Goal: Task Accomplishment & Management: Manage account settings

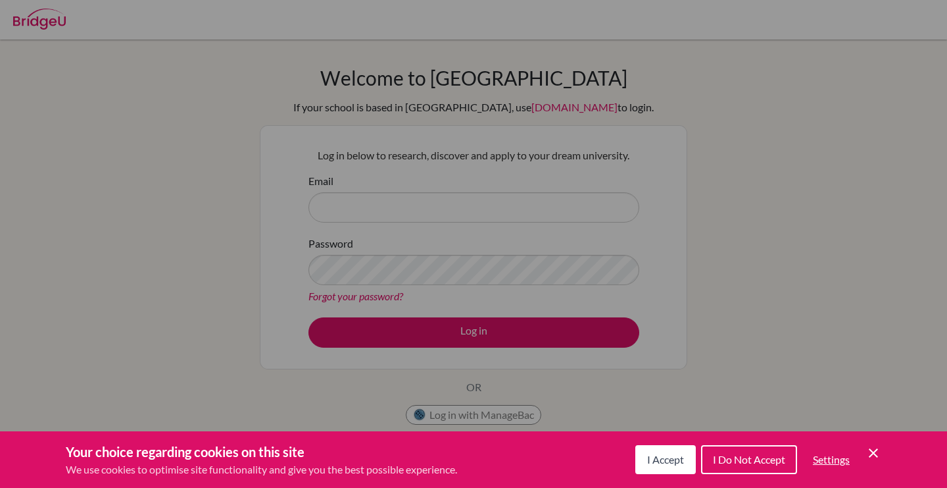
click at [601, 203] on div "Cookie Preferences" at bounding box center [473, 244] width 947 height 488
click at [877, 454] on icon "Cookie Control Close Icon" at bounding box center [874, 453] width 16 height 16
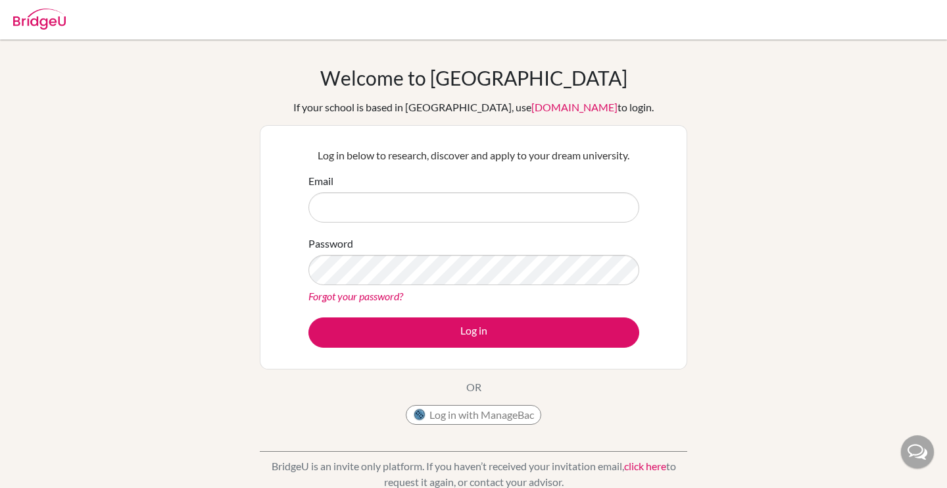
click at [541, 190] on div "Email" at bounding box center [474, 197] width 331 height 49
click at [541, 229] on form "Email Password Forgot your password? Log in" at bounding box center [474, 260] width 331 height 174
click at [541, 216] on input "Email" at bounding box center [474, 207] width 331 height 30
click at [441, 211] on input "Email" at bounding box center [474, 207] width 331 height 30
click at [409, 213] on input "Email" at bounding box center [474, 207] width 331 height 30
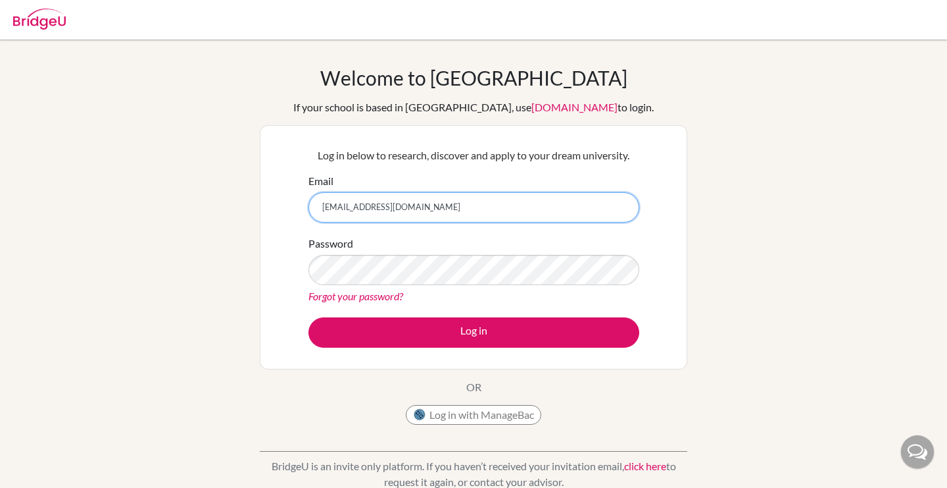
type input "takumi.mizukawa@students.aobajapan.jp"
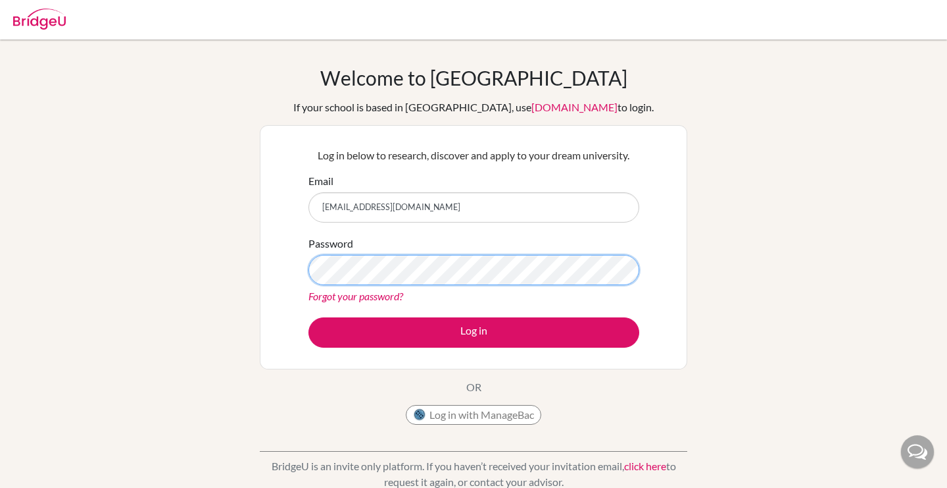
click at [309, 317] on button "Log in" at bounding box center [474, 332] width 331 height 30
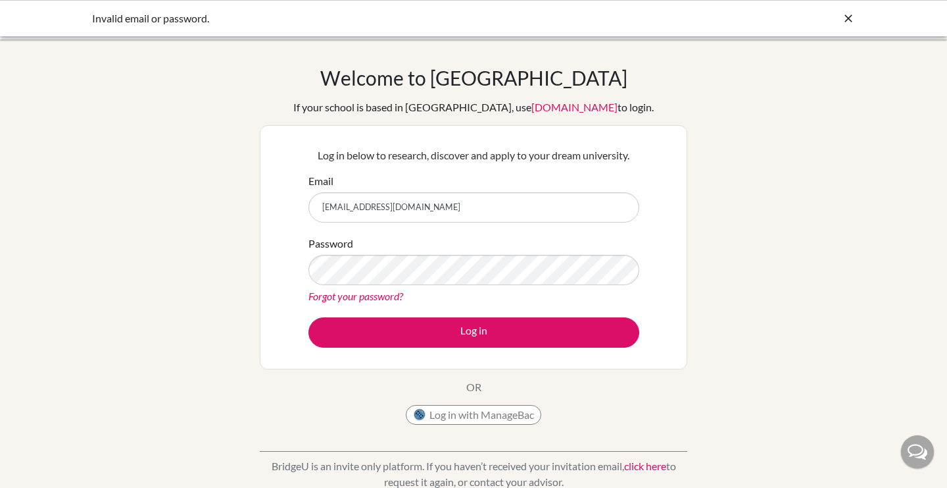
click at [561, 289] on div "Forgot your password?" at bounding box center [474, 296] width 331 height 16
click at [309, 317] on button "Log in" at bounding box center [474, 332] width 331 height 30
click at [705, 225] on div "Welcome to BridgeU If your school is based in China, use app.bridge-u.com.cn to…" at bounding box center [473, 281] width 947 height 430
click at [849, 17] on icon at bounding box center [848, 18] width 13 height 13
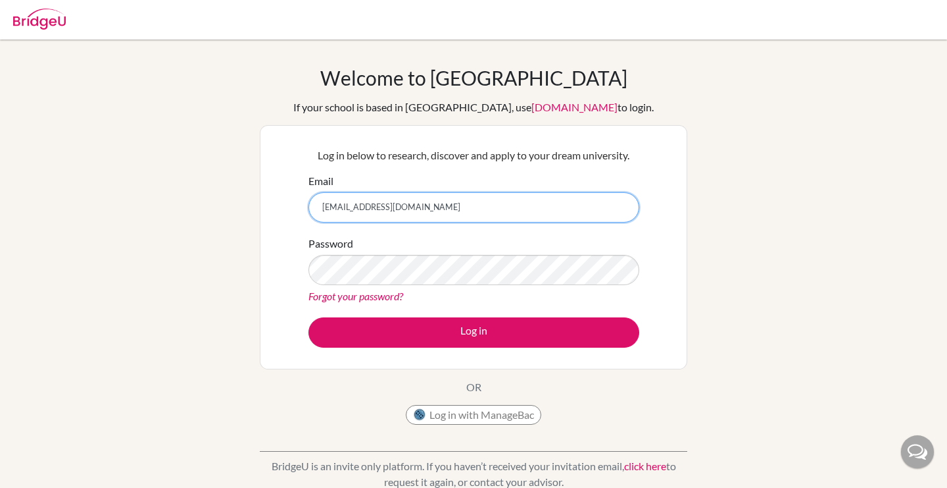
click at [486, 218] on input "[EMAIL_ADDRESS][DOMAIN_NAME]" at bounding box center [474, 207] width 331 height 30
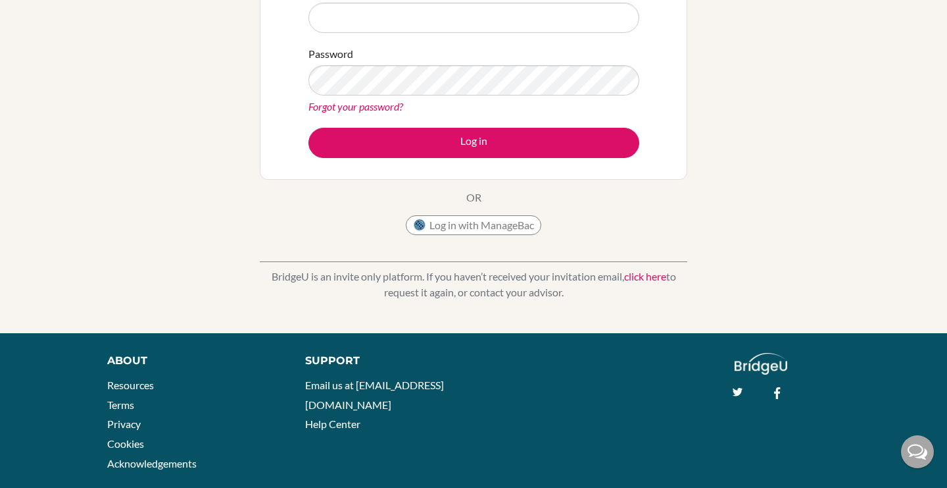
scroll to position [183, 0]
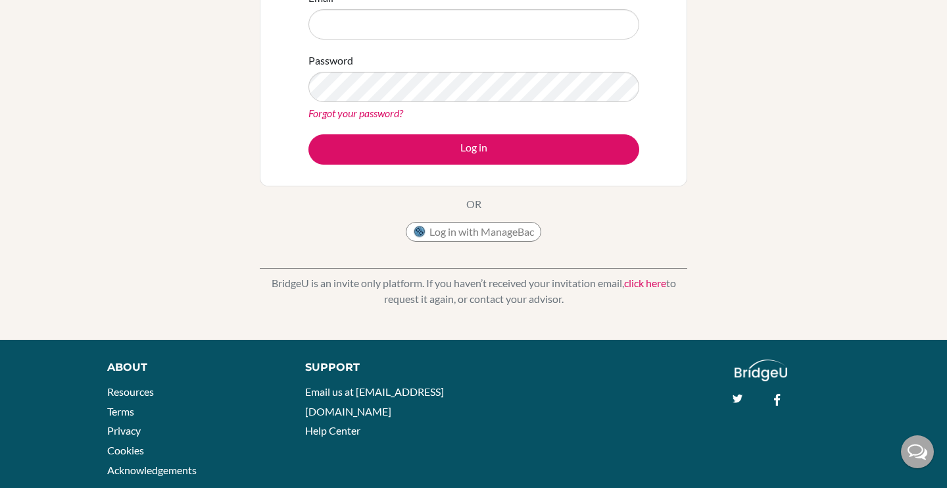
click at [636, 276] on p "BridgeU is an invite only platform. If you haven’t received your invitation ema…" at bounding box center [474, 291] width 428 height 32
click at [637, 281] on link "click here" at bounding box center [645, 282] width 42 height 13
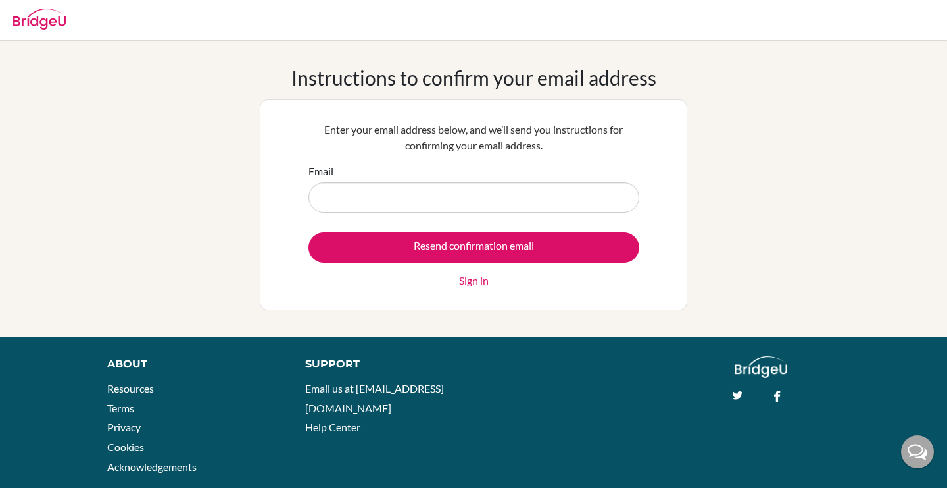
click at [455, 199] on input "Email" at bounding box center [474, 197] width 331 height 30
type input "[EMAIL_ADDRESS][DOMAIN_NAME]"
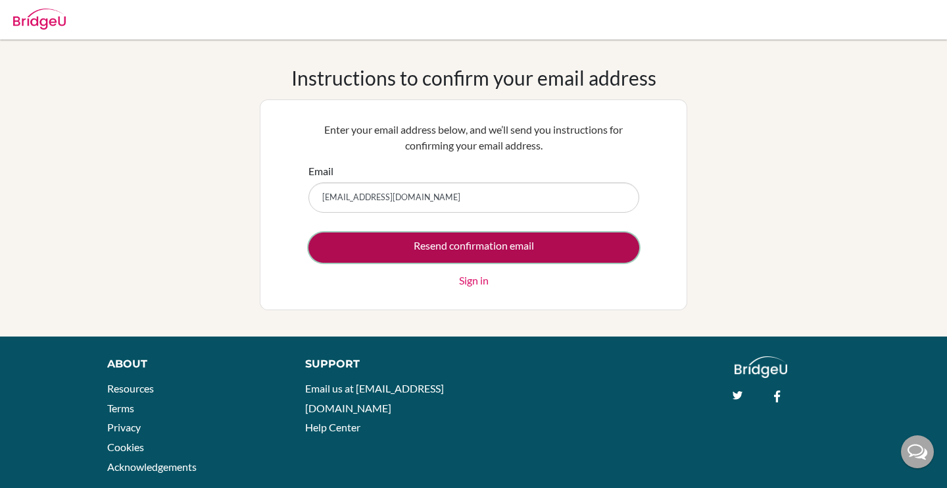
click at [461, 243] on input "Resend confirmation email" at bounding box center [474, 247] width 331 height 30
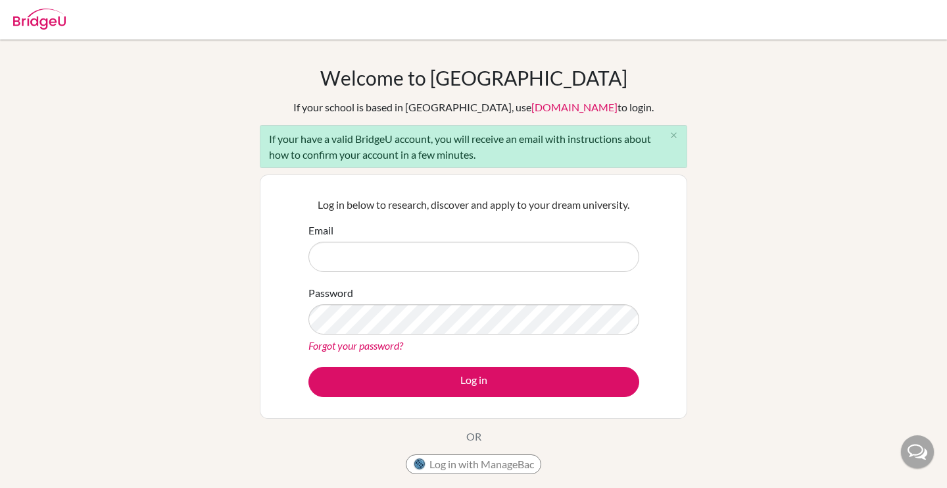
click at [459, 250] on input "Email" at bounding box center [474, 256] width 331 height 30
type input "[EMAIL_ADDRESS][DOMAIN_NAME]"
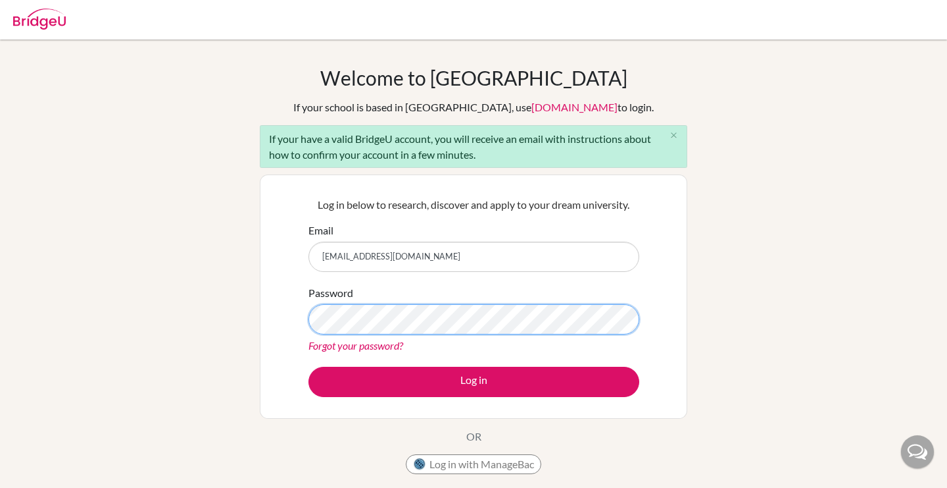
click at [309, 366] on button "Log in" at bounding box center [474, 381] width 331 height 30
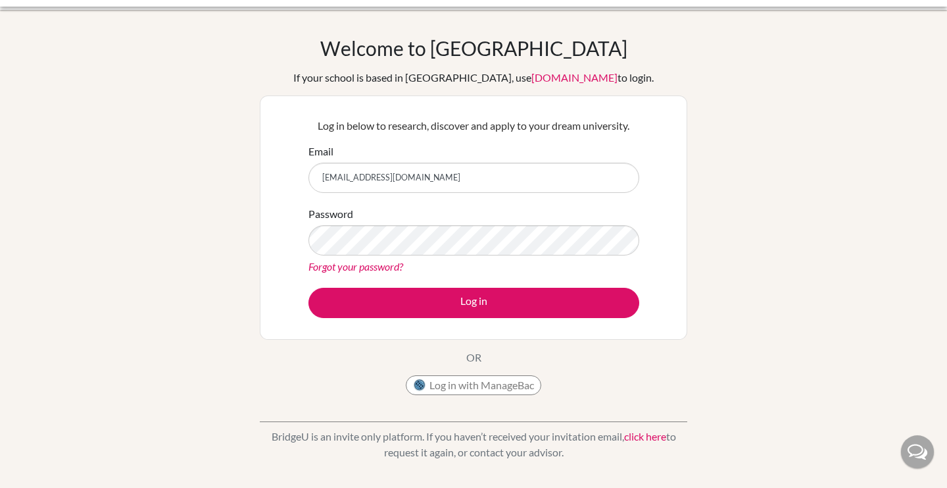
scroll to position [37, 0]
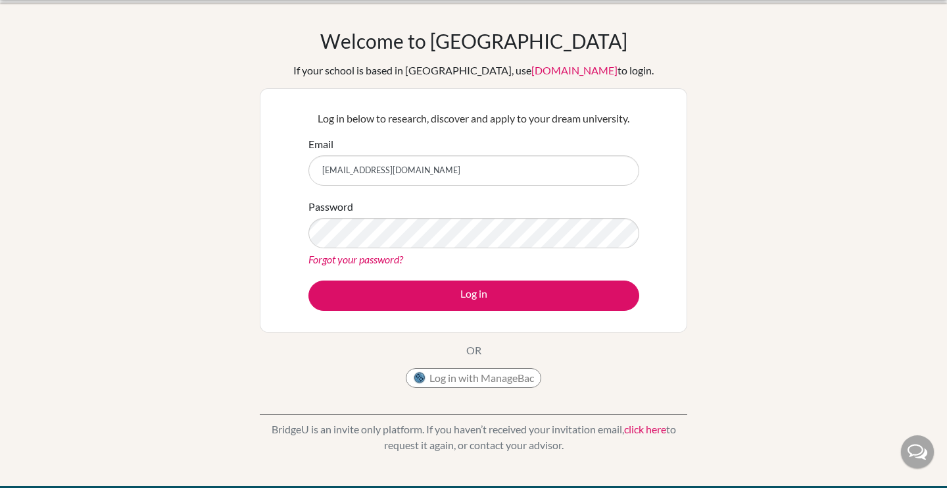
click at [643, 428] on link "click here" at bounding box center [645, 428] width 42 height 13
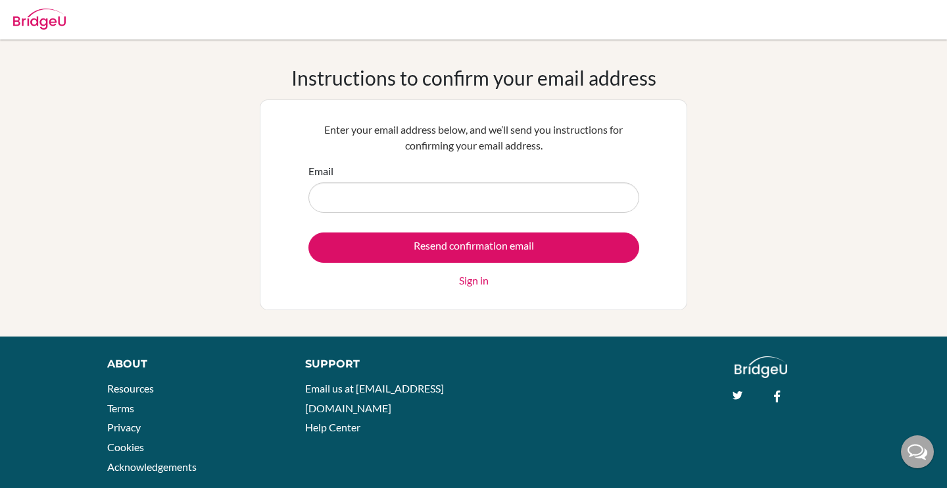
click at [478, 287] on link "Sign in" at bounding box center [474, 280] width 30 height 16
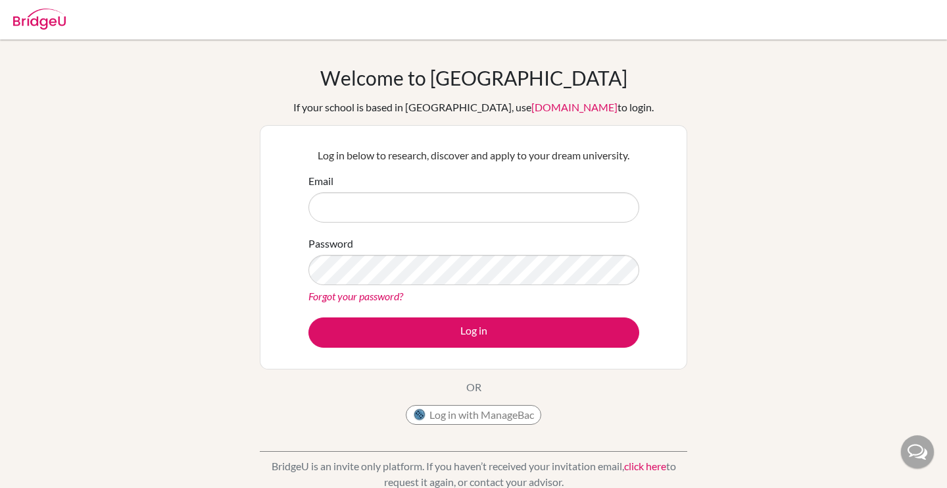
click at [634, 468] on link "click here" at bounding box center [645, 465] width 42 height 13
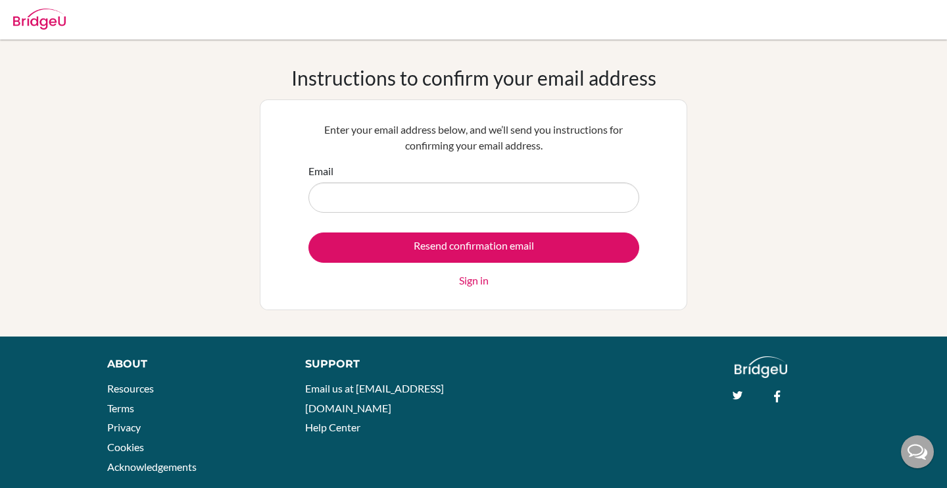
click at [457, 193] on input "Email" at bounding box center [474, 197] width 331 height 30
type input "[EMAIL_ADDRESS][DOMAIN_NAME]"
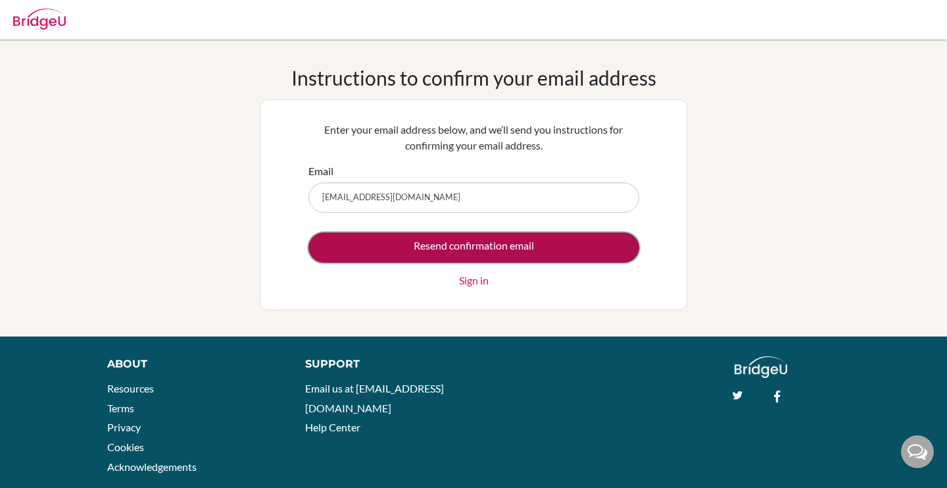
click at [482, 246] on input "Resend confirmation email" at bounding box center [474, 247] width 331 height 30
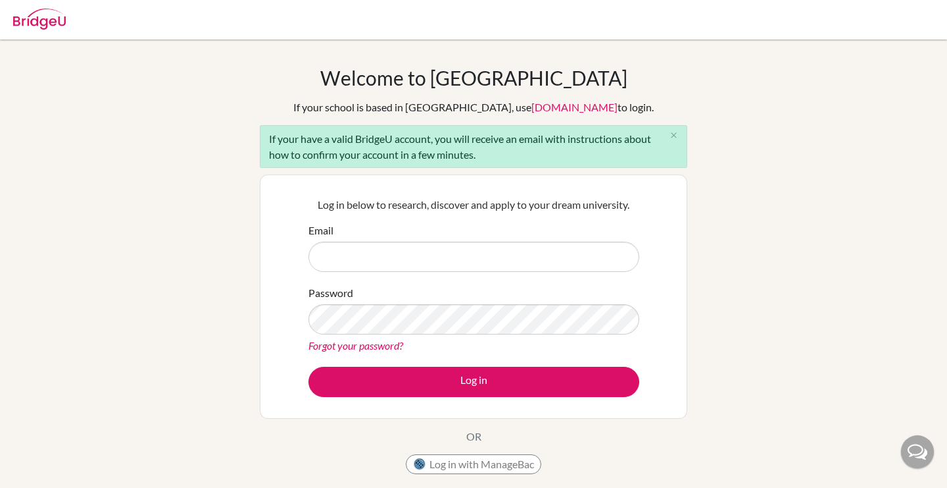
click at [428, 257] on input "Email" at bounding box center [474, 256] width 331 height 30
type input "takumi.mizukawa@students.aobajapan.jp"
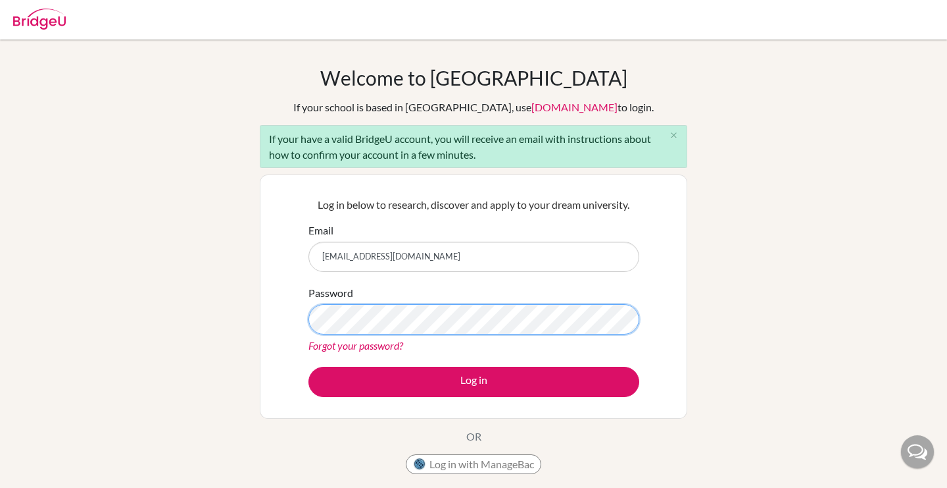
click at [309, 366] on button "Log in" at bounding box center [474, 381] width 331 height 30
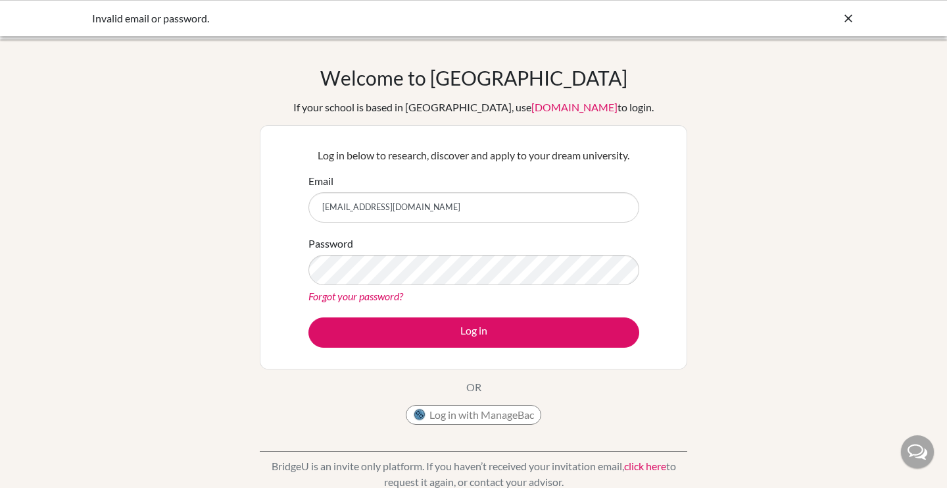
click at [379, 295] on link "Forgot your password?" at bounding box center [356, 295] width 95 height 13
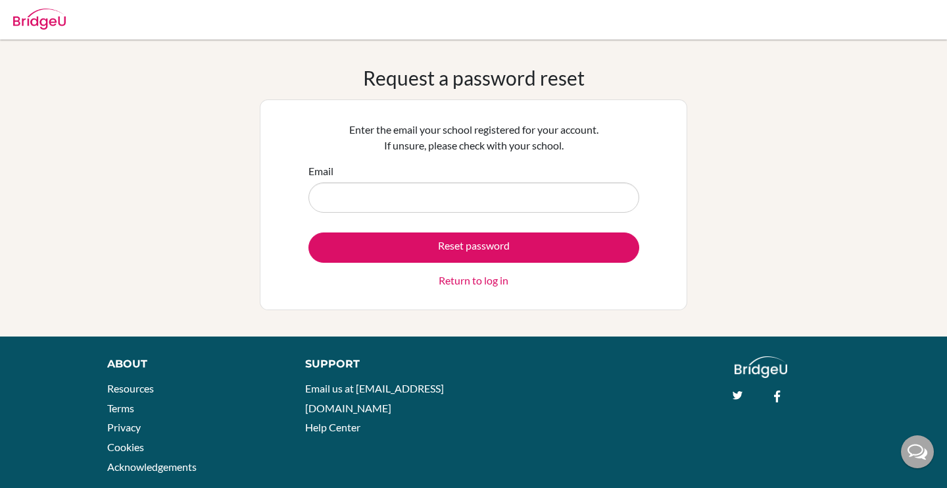
click at [422, 205] on input "Email" at bounding box center [474, 197] width 331 height 30
type input "[EMAIL_ADDRESS][DOMAIN_NAME]"
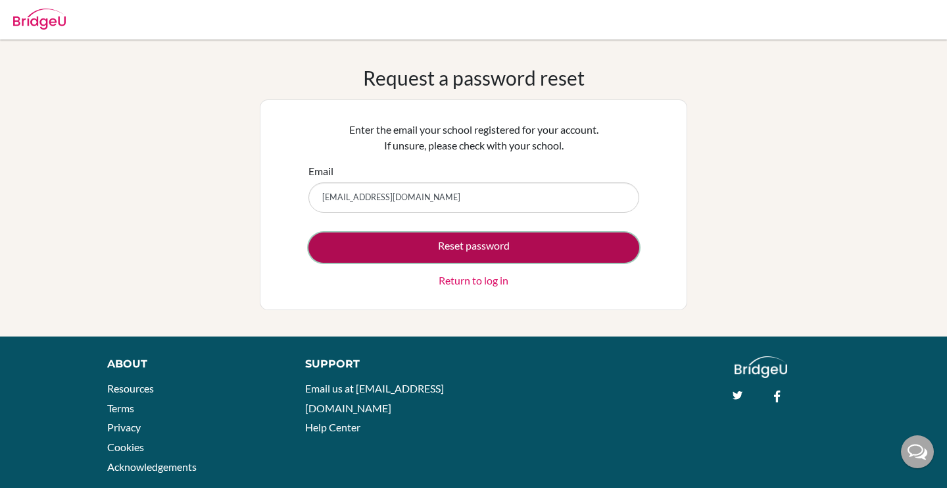
click at [413, 251] on button "Reset password" at bounding box center [474, 247] width 331 height 30
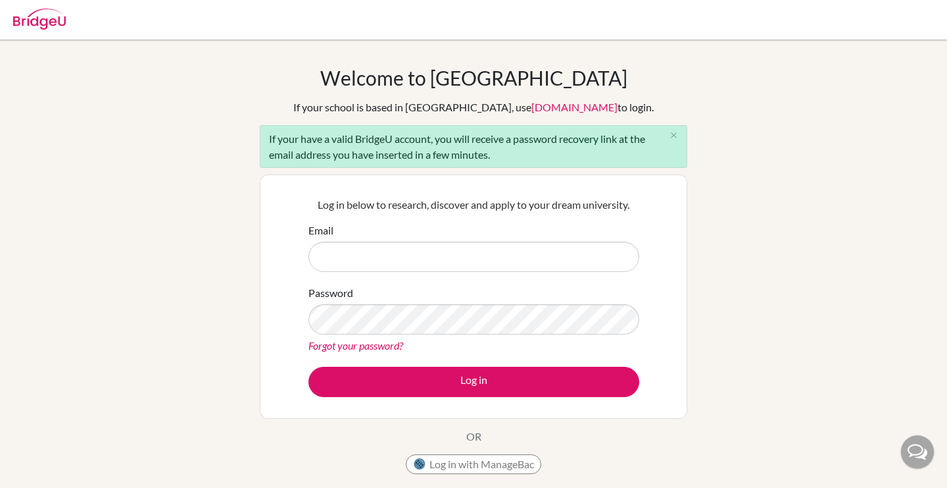
click at [376, 346] on link "Forgot your password?" at bounding box center [356, 345] width 95 height 13
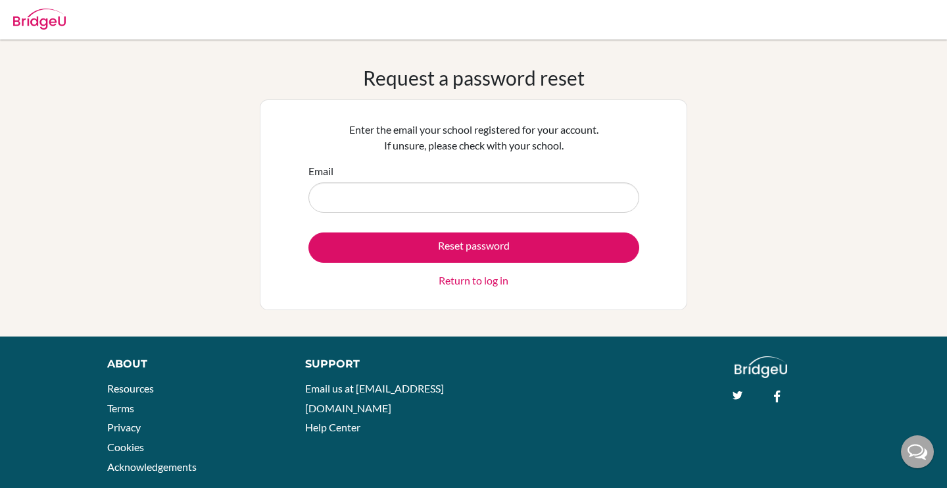
click at [403, 200] on input "Email" at bounding box center [474, 197] width 331 height 30
type input "takumi.mizukawa@students.aobajapan.jp"
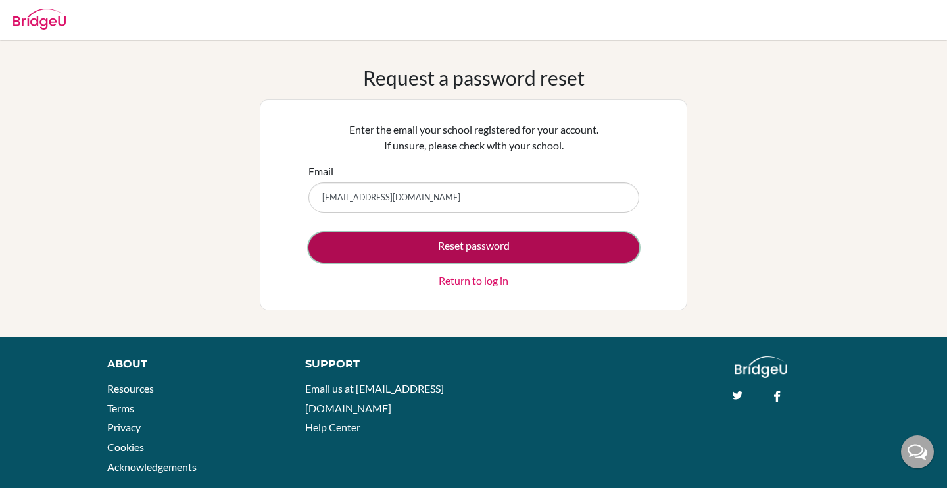
click at [536, 243] on button "Reset password" at bounding box center [474, 247] width 331 height 30
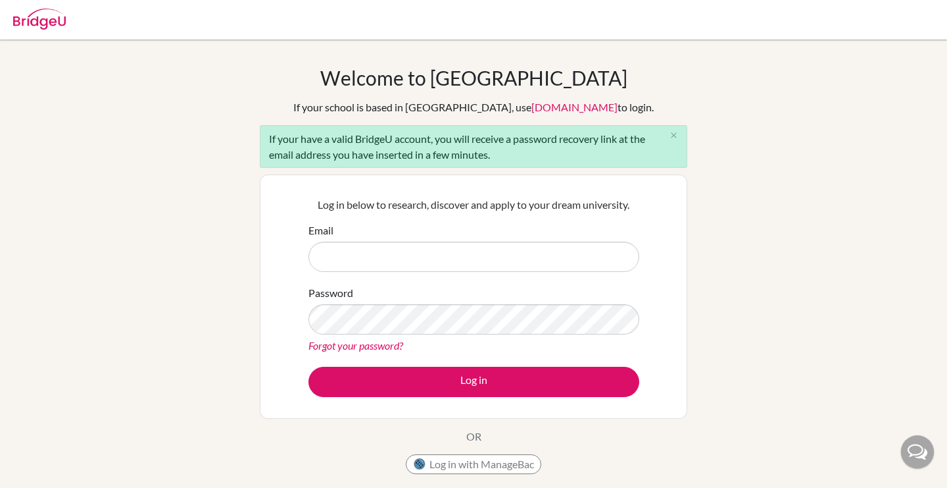
click at [20, 22] on img at bounding box center [39, 19] width 53 height 21
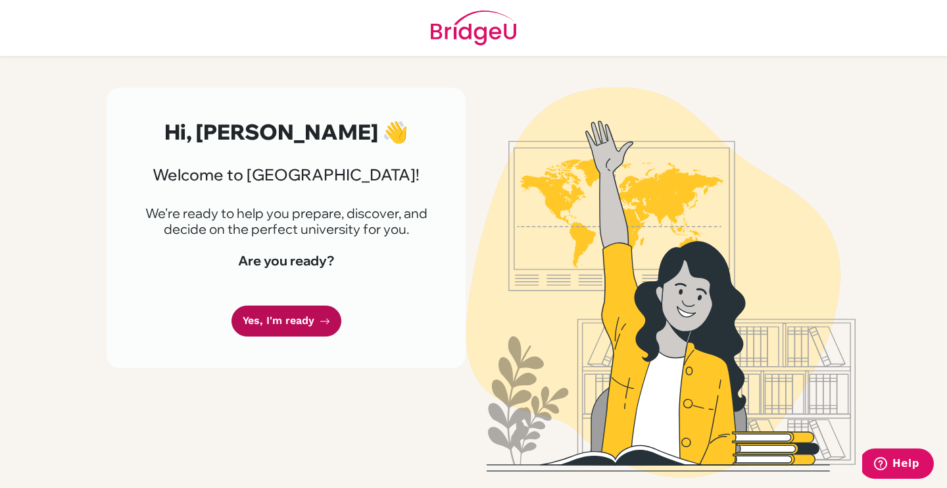
click at [291, 326] on link "Yes, I'm ready" at bounding box center [287, 320] width 110 height 31
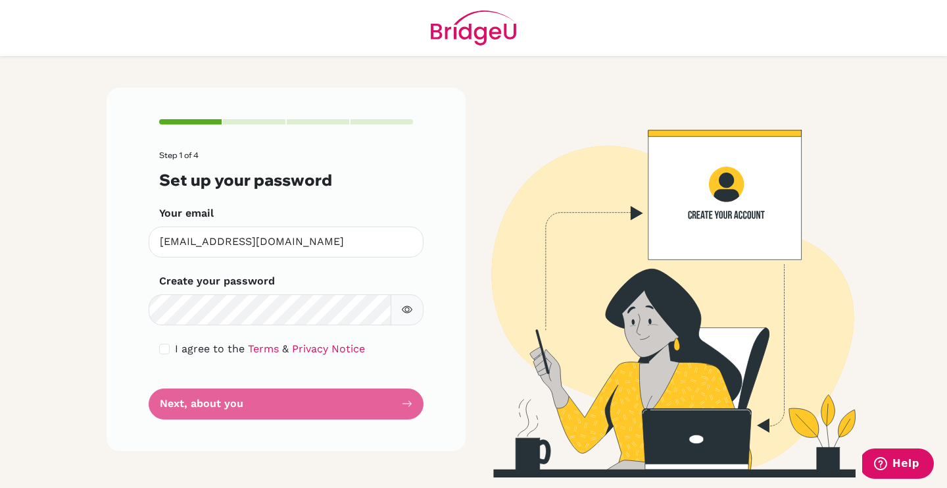
click at [403, 318] on button "button" at bounding box center [407, 309] width 33 height 31
click at [168, 350] on input "checkbox" at bounding box center [164, 348] width 11 height 11
checkbox input "true"
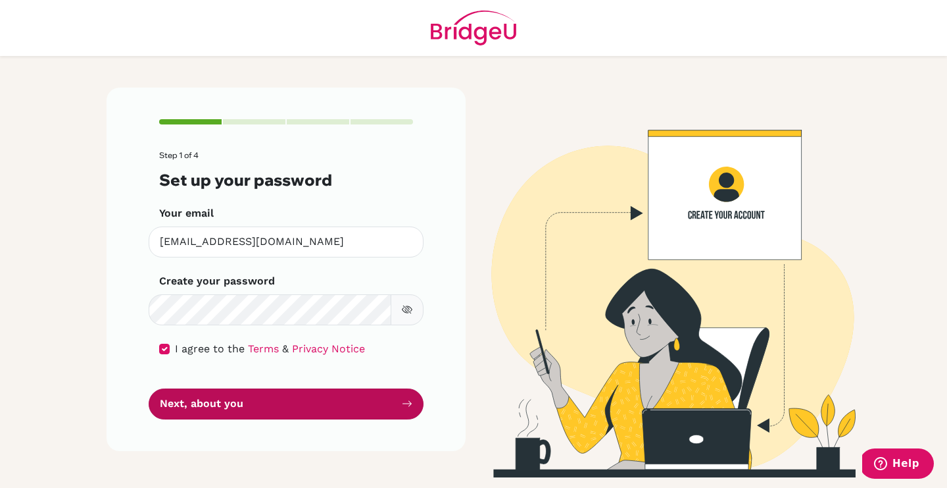
click at [222, 414] on button "Next, about you" at bounding box center [286, 403] width 275 height 31
